Goal: Task Accomplishment & Management: Manage account settings

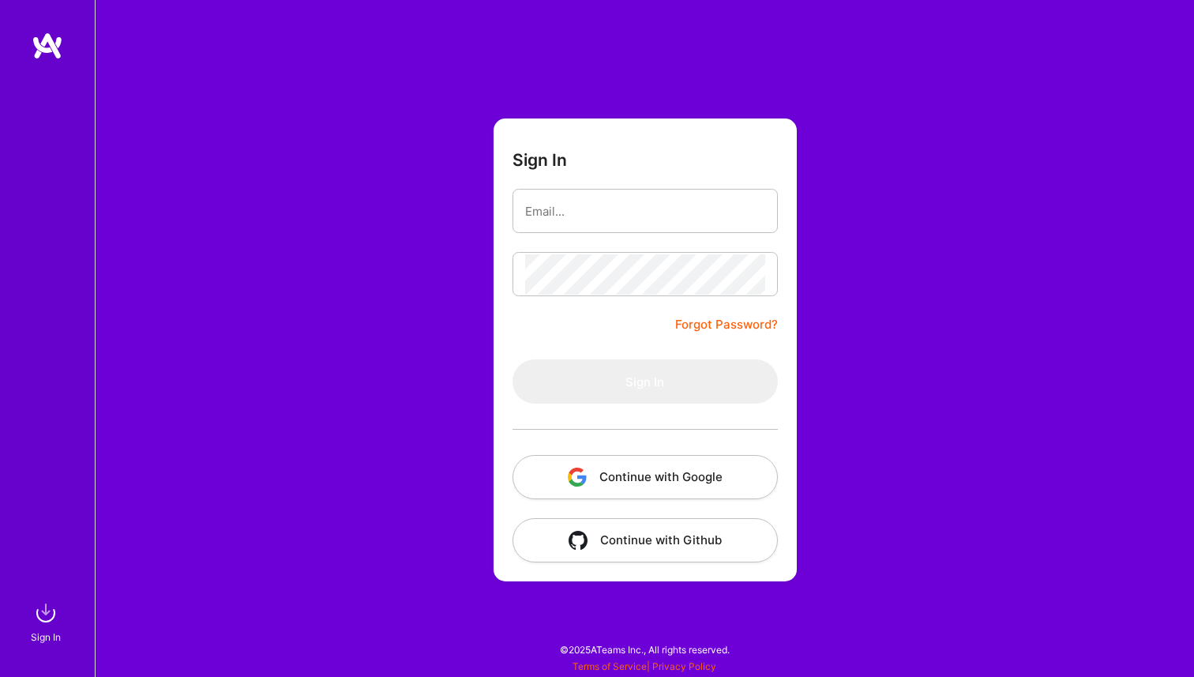
click at [622, 470] on button "Continue with Google" at bounding box center [645, 477] width 265 height 44
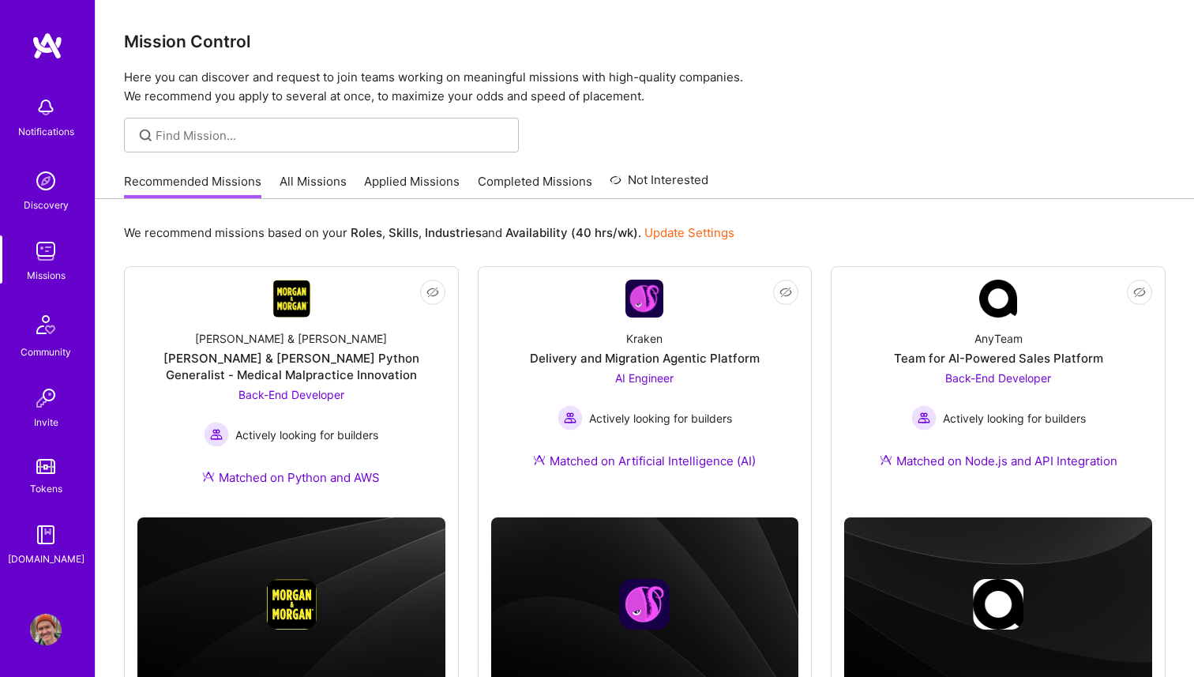
click at [52, 107] on img at bounding box center [46, 108] width 32 height 32
click at [44, 262] on img at bounding box center [46, 251] width 32 height 32
click at [411, 175] on link "Applied Missions" at bounding box center [412, 186] width 96 height 26
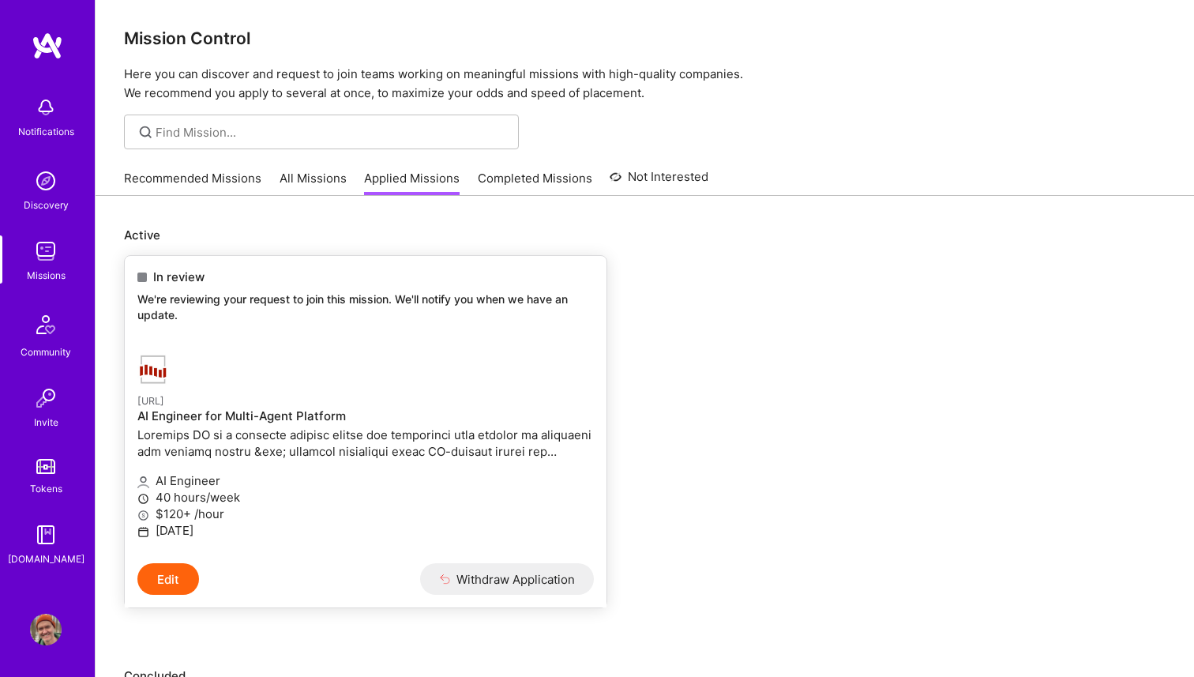
scroll to position [5, 0]
